Goal: Use online tool/utility: Utilize a website feature to perform a specific function

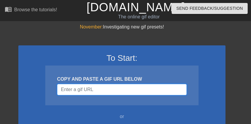
click at [85, 92] on input "Username" at bounding box center [122, 89] width 130 height 11
paste input "[URL][DOMAIN_NAME]"
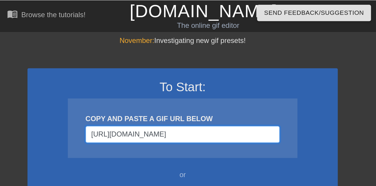
scroll to position [0, 77]
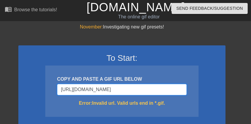
type input "[URL][DOMAIN_NAME]"
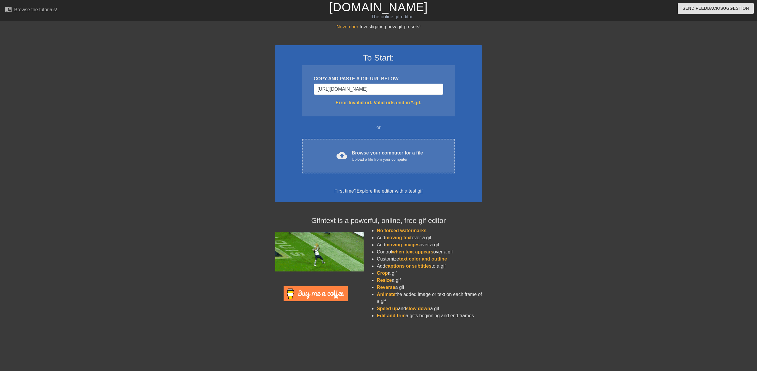
scroll to position [0, 0]
click at [251, 90] on input "[URL][DOMAIN_NAME]" at bounding box center [379, 89] width 130 height 11
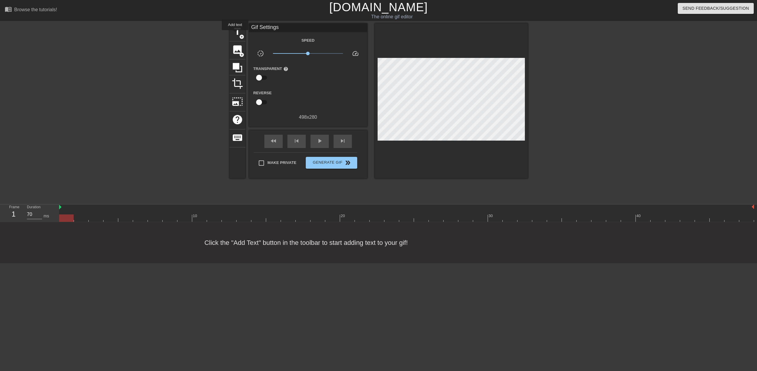
click at [235, 34] on span "title" at bounding box center [237, 31] width 11 height 11
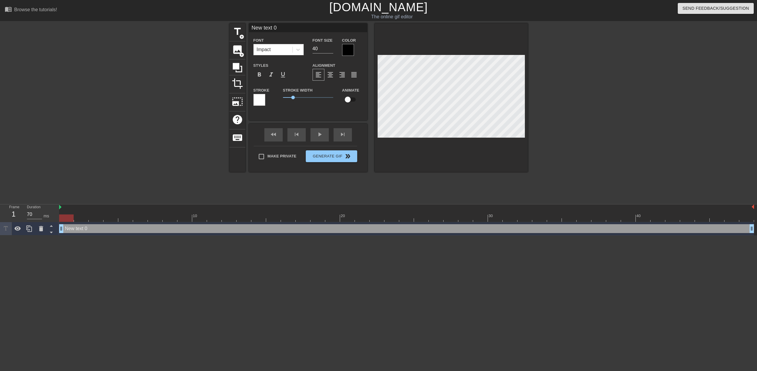
type input "V"
type textarea "V"
type input "Va"
type textarea "Va"
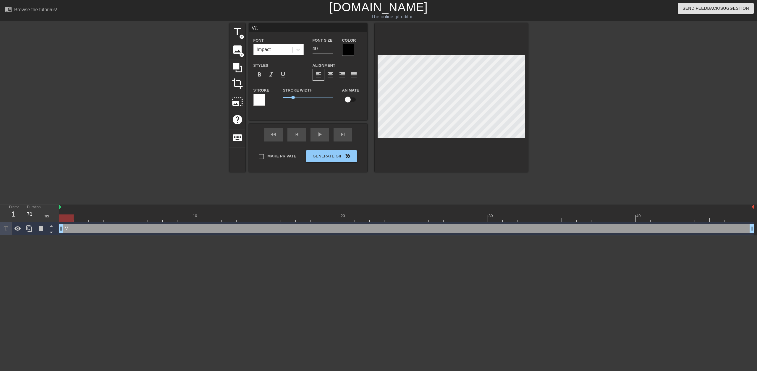
type input "Val"
type textarea "Val"
type input "Valv"
type textarea "Valv"
type input "Valve"
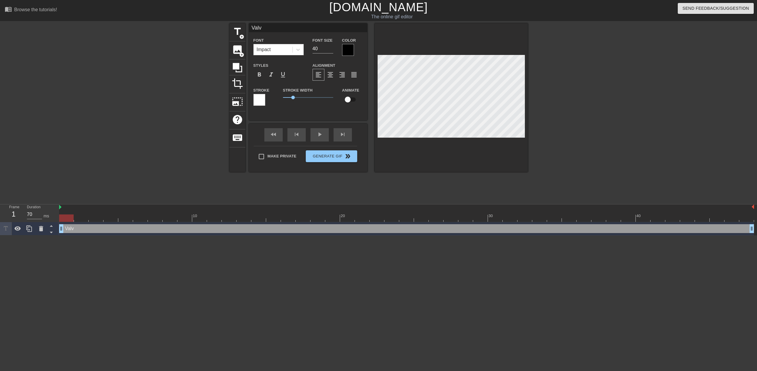
type textarea "Valve"
type input "Valves"
type textarea "Valves"
type input "[PERSON_NAME]"
type textarea "[PERSON_NAME]"
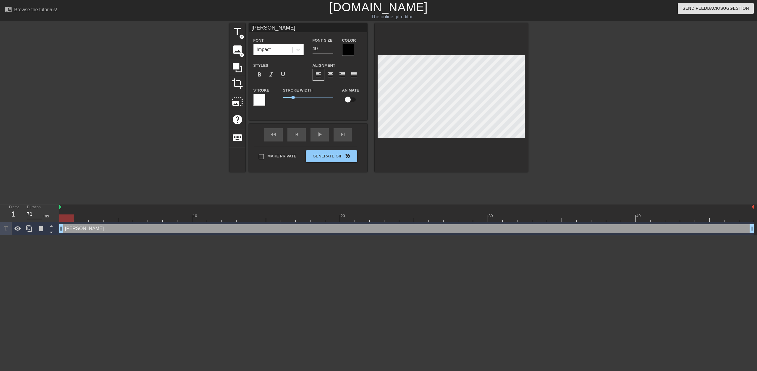
type input "valves"
type textarea "valves"
click at [251, 47] on div at bounding box center [348, 50] width 12 height 12
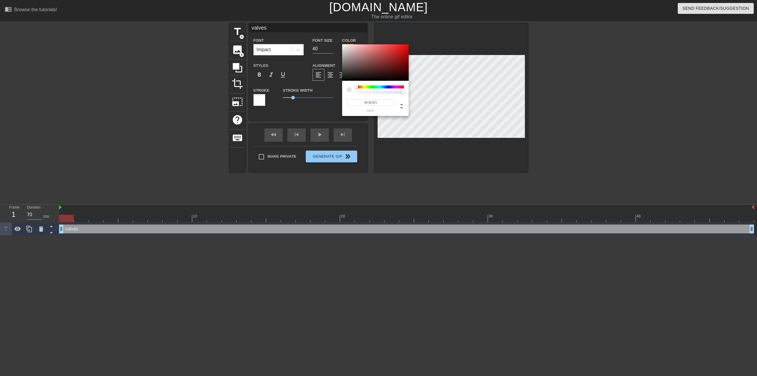
type input "#FFFFFF"
drag, startPoint x: 346, startPoint y: 65, endPoint x: 337, endPoint y: 36, distance: 29.8
click at [251, 36] on div "#FFFFFF hex" at bounding box center [378, 188] width 757 height 376
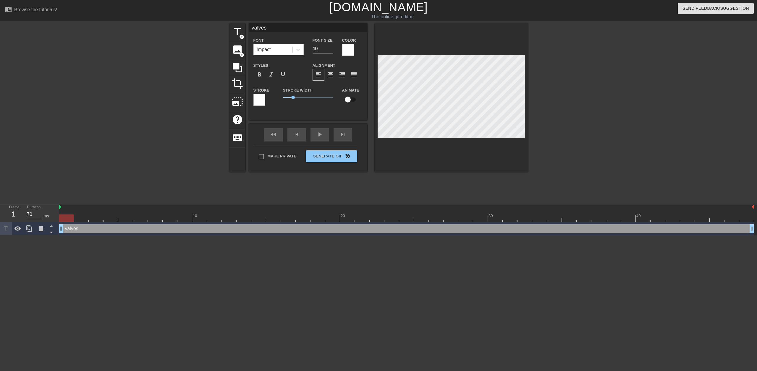
drag, startPoint x: 267, startPoint y: 97, endPoint x: 264, endPoint y: 97, distance: 3.3
click at [251, 97] on div "Stroke" at bounding box center [263, 96] width 21 height 19
click at [251, 97] on div at bounding box center [259, 100] width 12 height 12
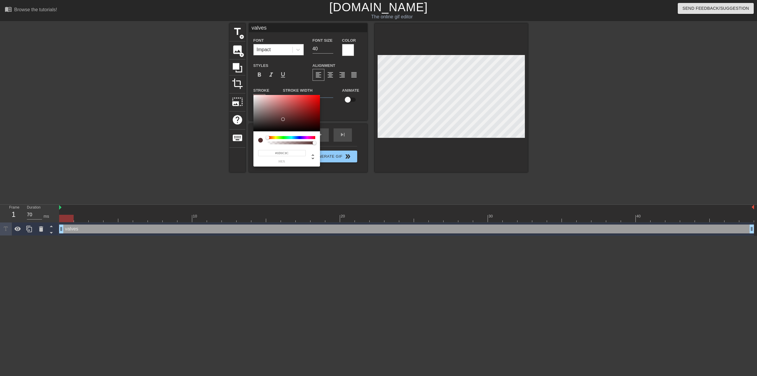
type input "#000000"
drag, startPoint x: 285, startPoint y: 119, endPoint x: 227, endPoint y: 143, distance: 62.8
click at [227, 123] on div "#000000 hex" at bounding box center [378, 188] width 757 height 376
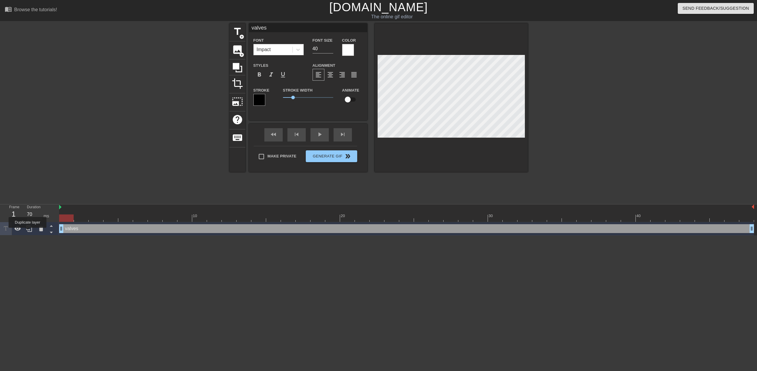
click at [28, 123] on icon at bounding box center [29, 228] width 7 height 7
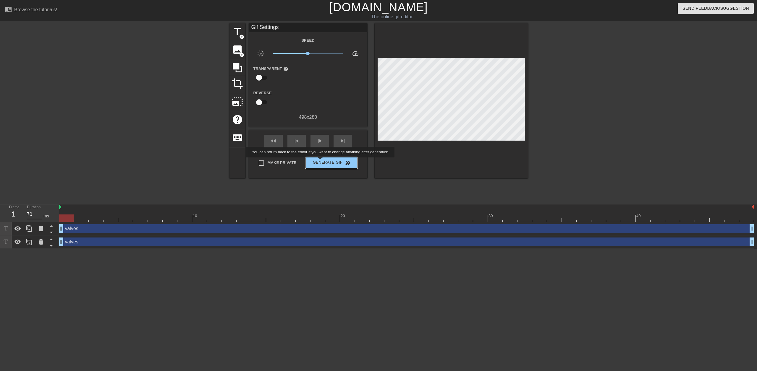
click at [251, 123] on span "Generate Gif double_arrow" at bounding box center [331, 162] width 46 height 7
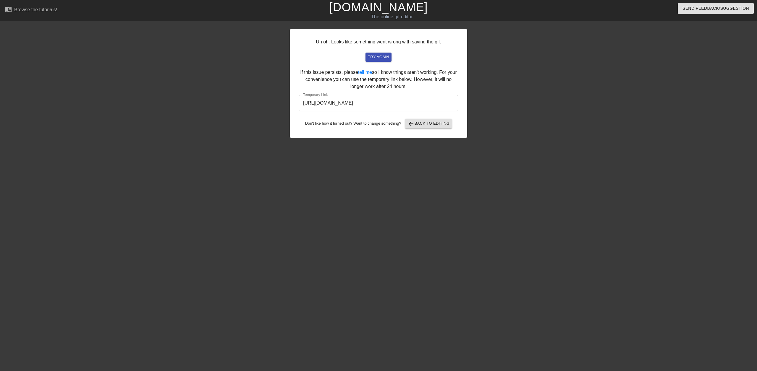
click at [251, 100] on input "[URL][DOMAIN_NAME]" at bounding box center [378, 103] width 159 height 17
